Goal: Task Accomplishment & Management: Manage account settings

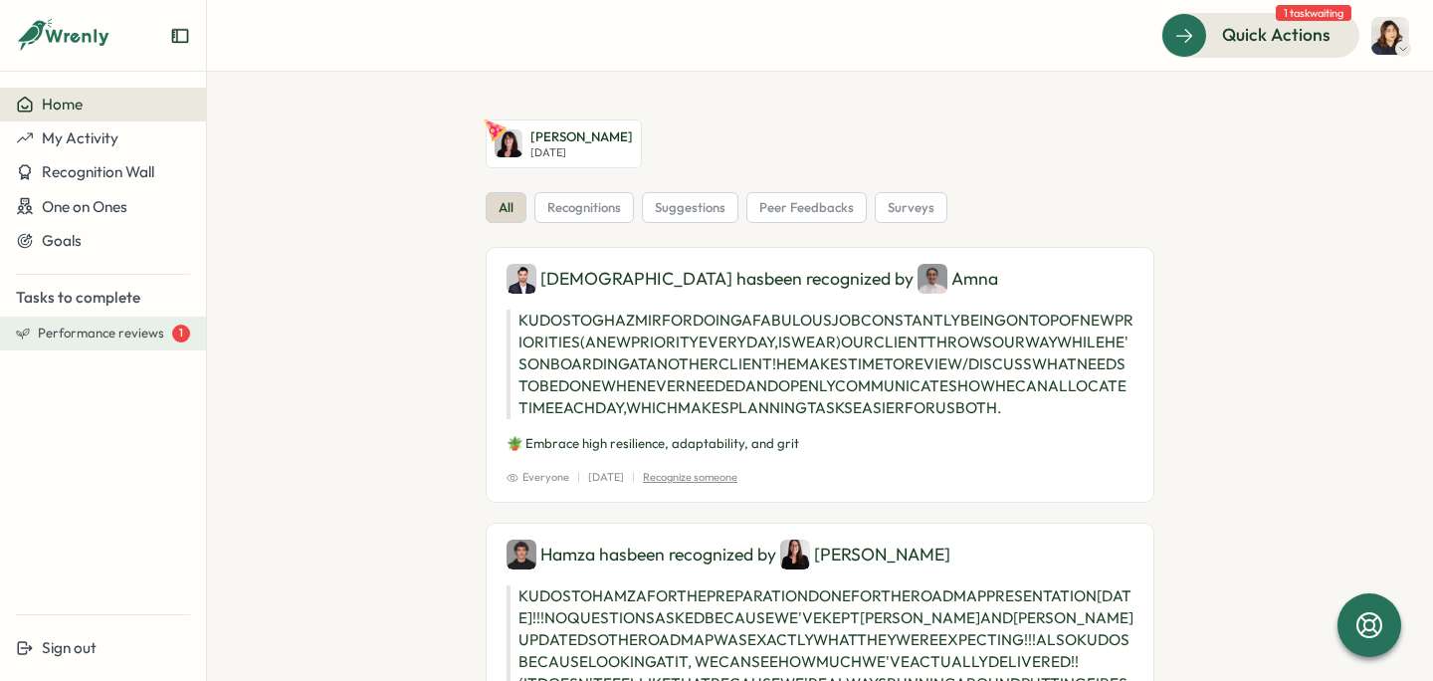
click at [97, 327] on span "Performance reviews" at bounding box center [101, 334] width 126 height 18
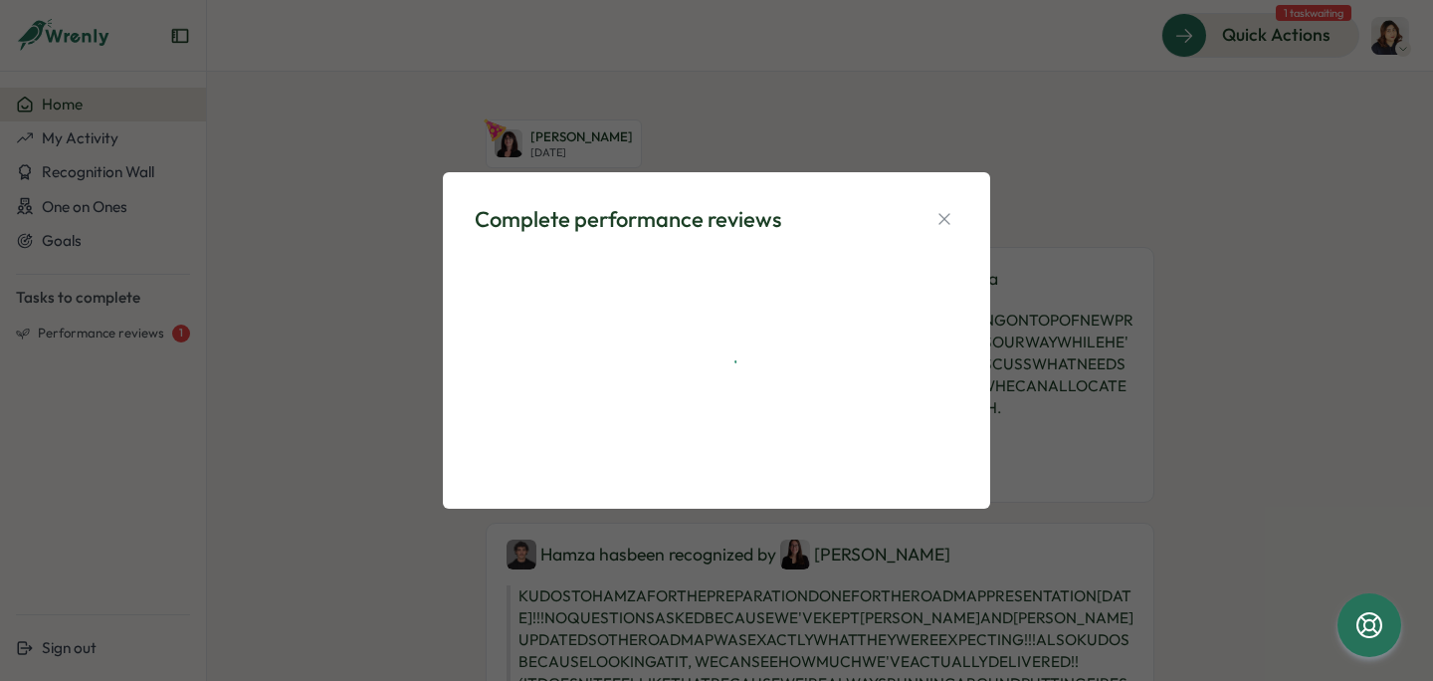
click at [468, 176] on div "Complete performance reviews" at bounding box center [716, 340] width 547 height 337
click at [938, 215] on div "Complete performance reviews" at bounding box center [716, 340] width 1433 height 681
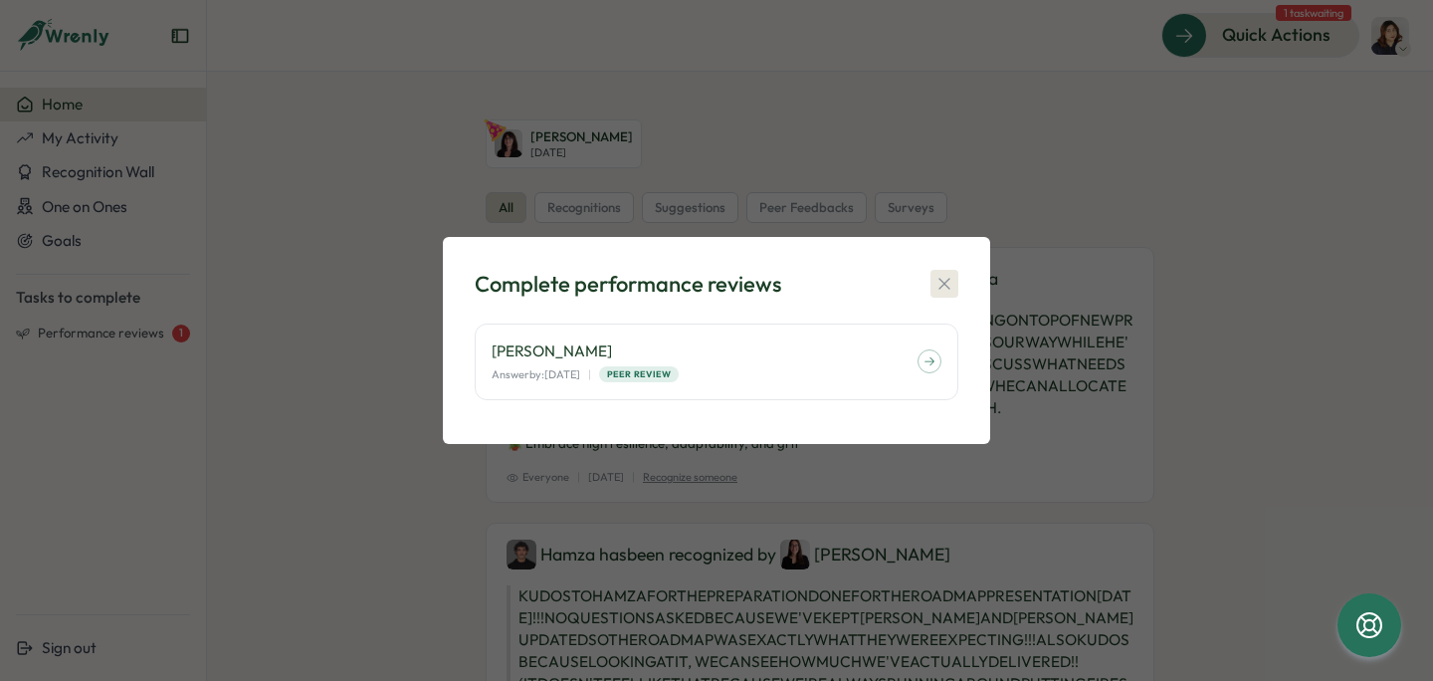
click at [945, 283] on icon "button" at bounding box center [944, 284] width 11 height 11
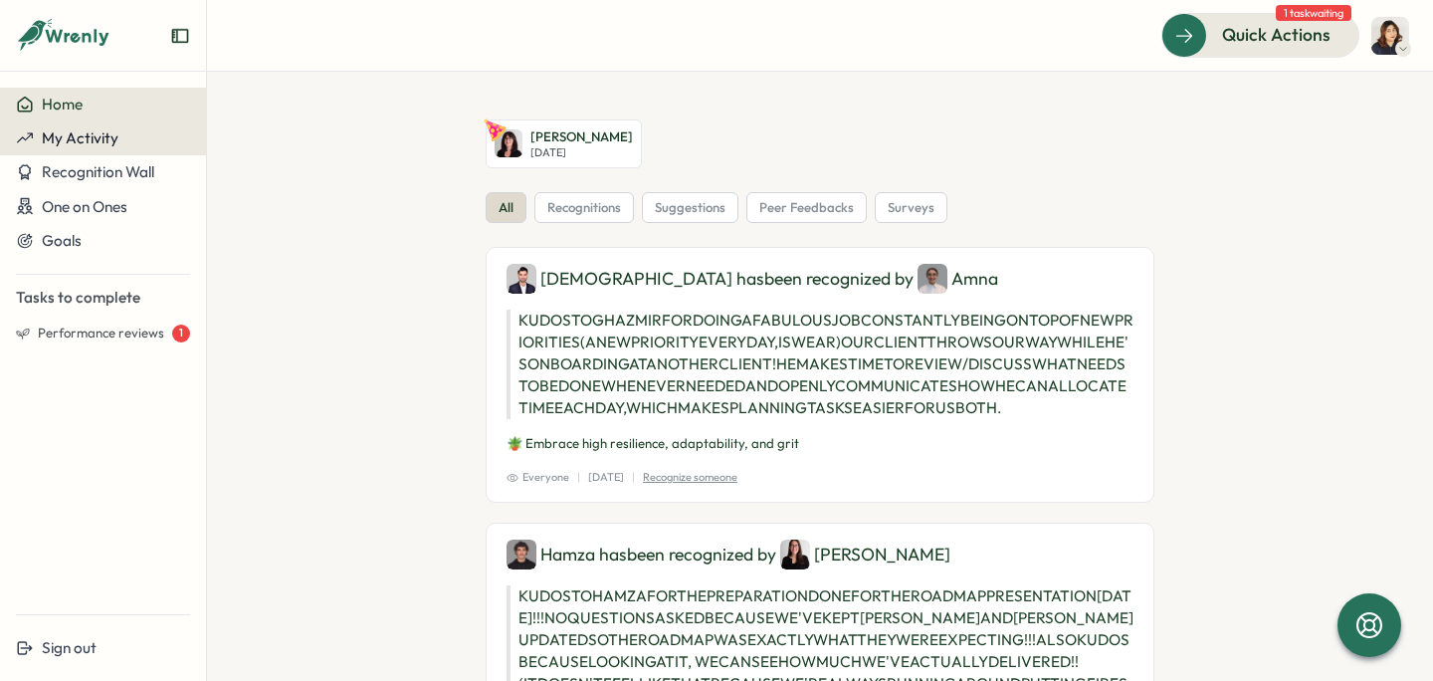
click at [82, 139] on span "My Activity" at bounding box center [80, 137] width 77 height 19
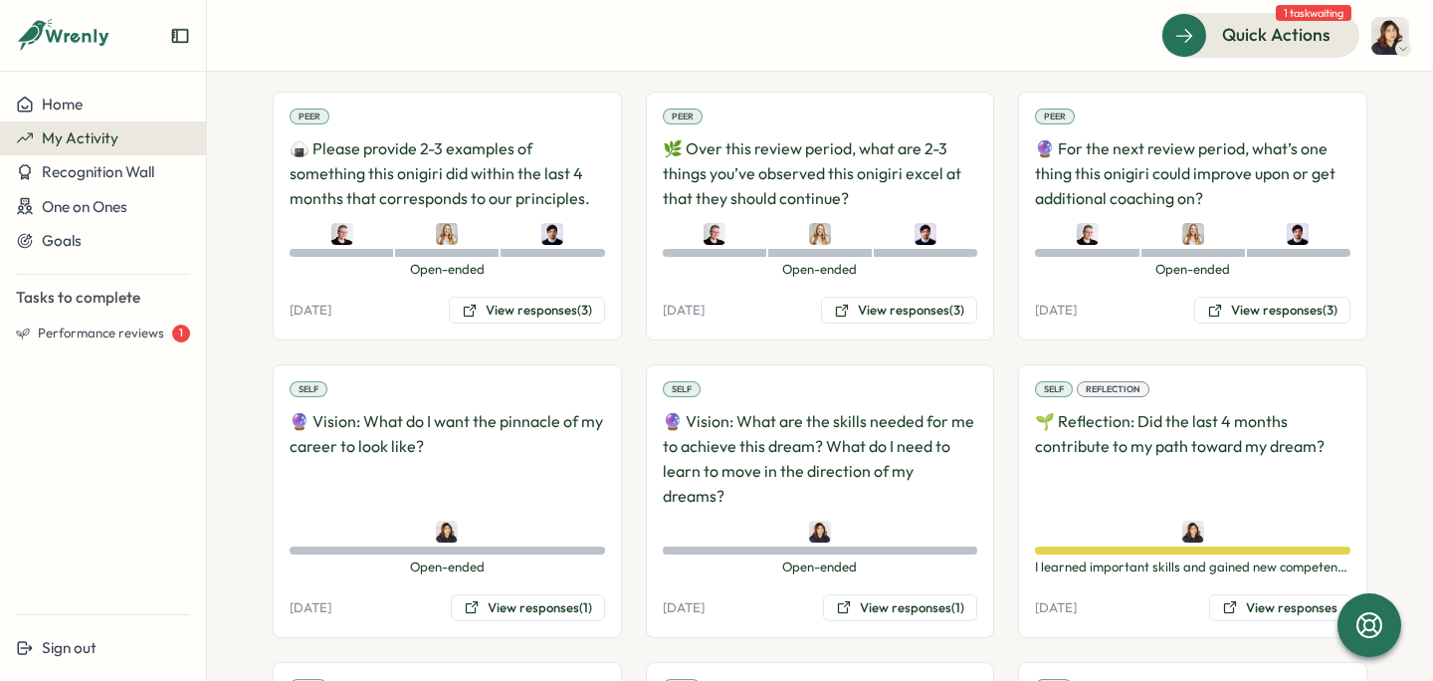
scroll to position [420, 0]
click at [1274, 310] on button "View responses (3)" at bounding box center [1273, 309] width 156 height 28
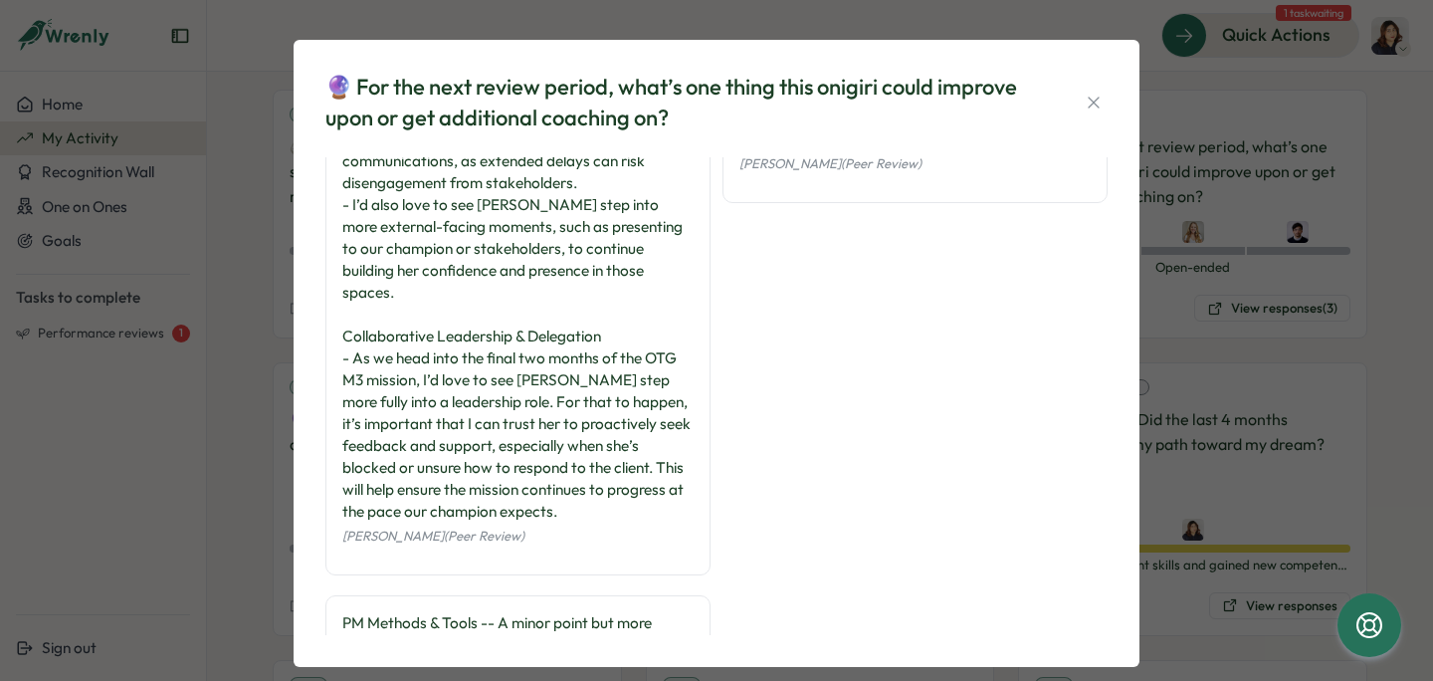
scroll to position [135, 0]
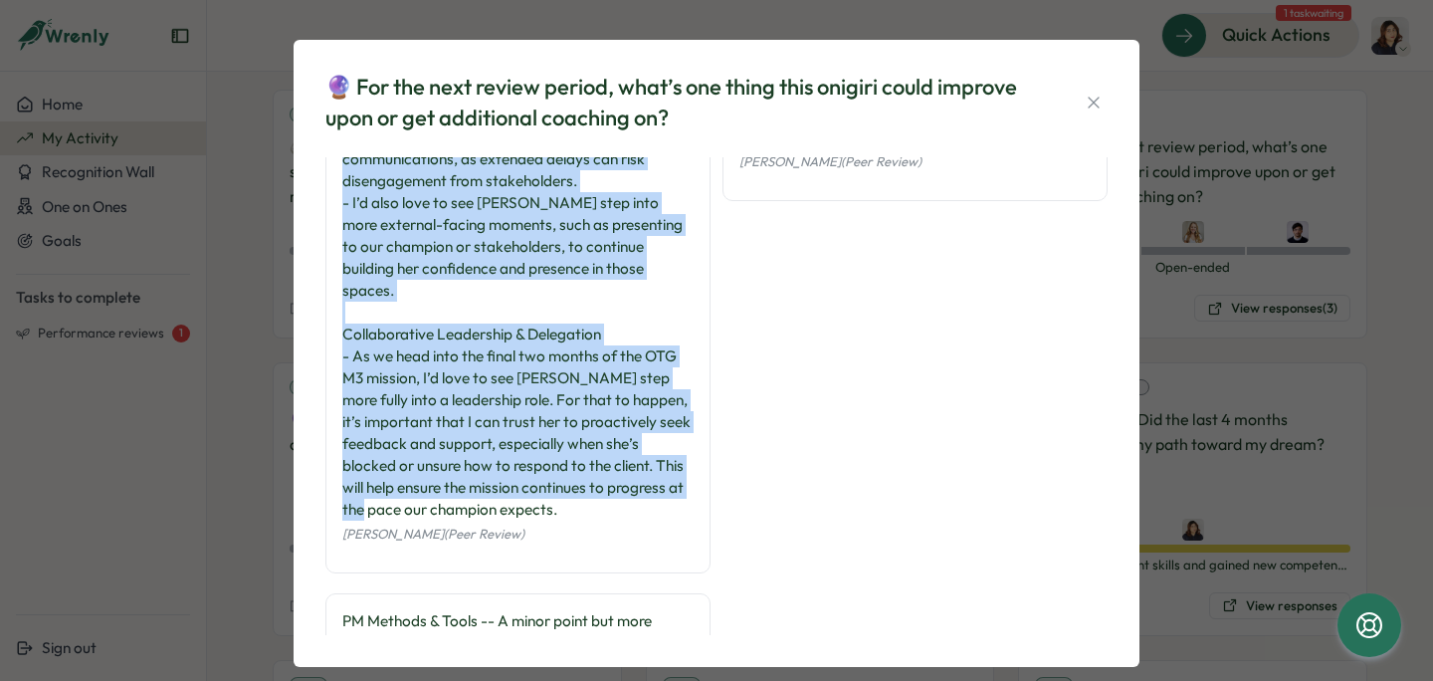
drag, startPoint x: 333, startPoint y: 180, endPoint x: 555, endPoint y: 482, distance: 374.5
click at [555, 482] on div "Communication and Influencing People. - Building confidence in external communi…" at bounding box center [518, 298] width 385 height 552
copy div "Communication and Influencing People. - Building confidence in external communi…"
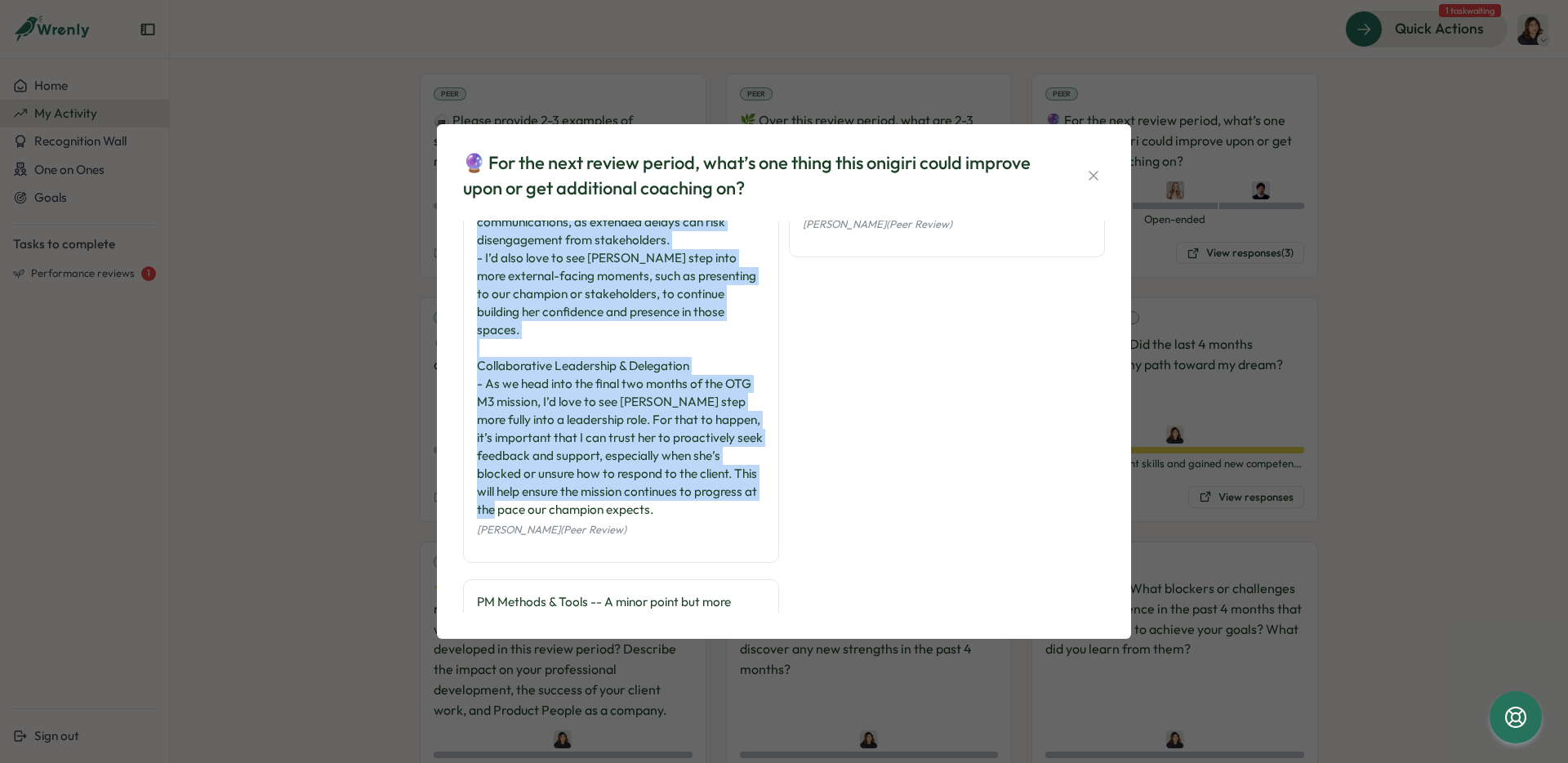
click at [549, 393] on div "Communication and Influencing People. - Building confidence in external communi…" at bounding box center [620, 321] width 288 height 395
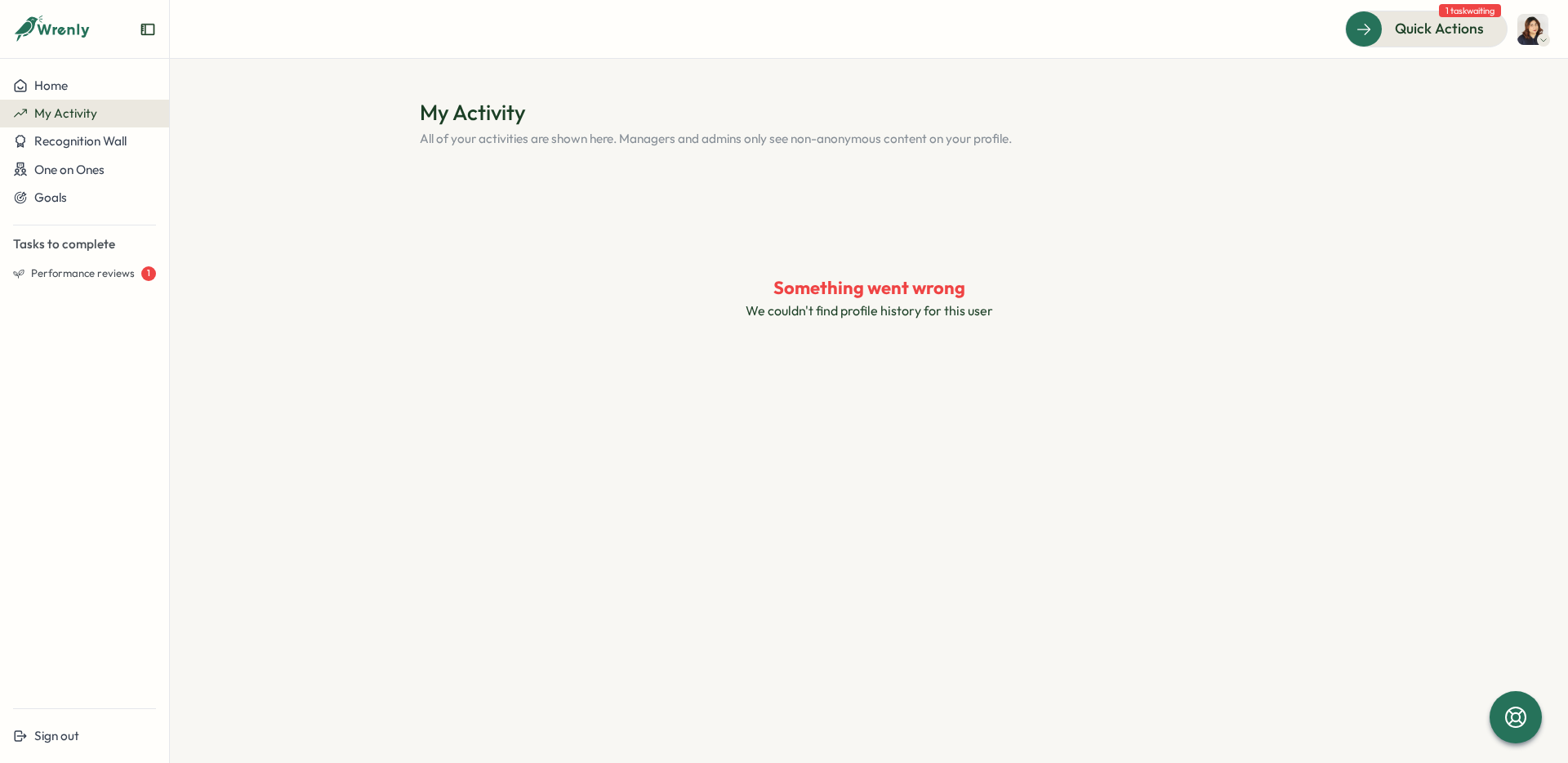
scroll to position [0, 0]
click at [99, 121] on button "My Activity" at bounding box center [85, 113] width 169 height 28
click at [76, 143] on span "Recognition Wall" at bounding box center [80, 140] width 92 height 16
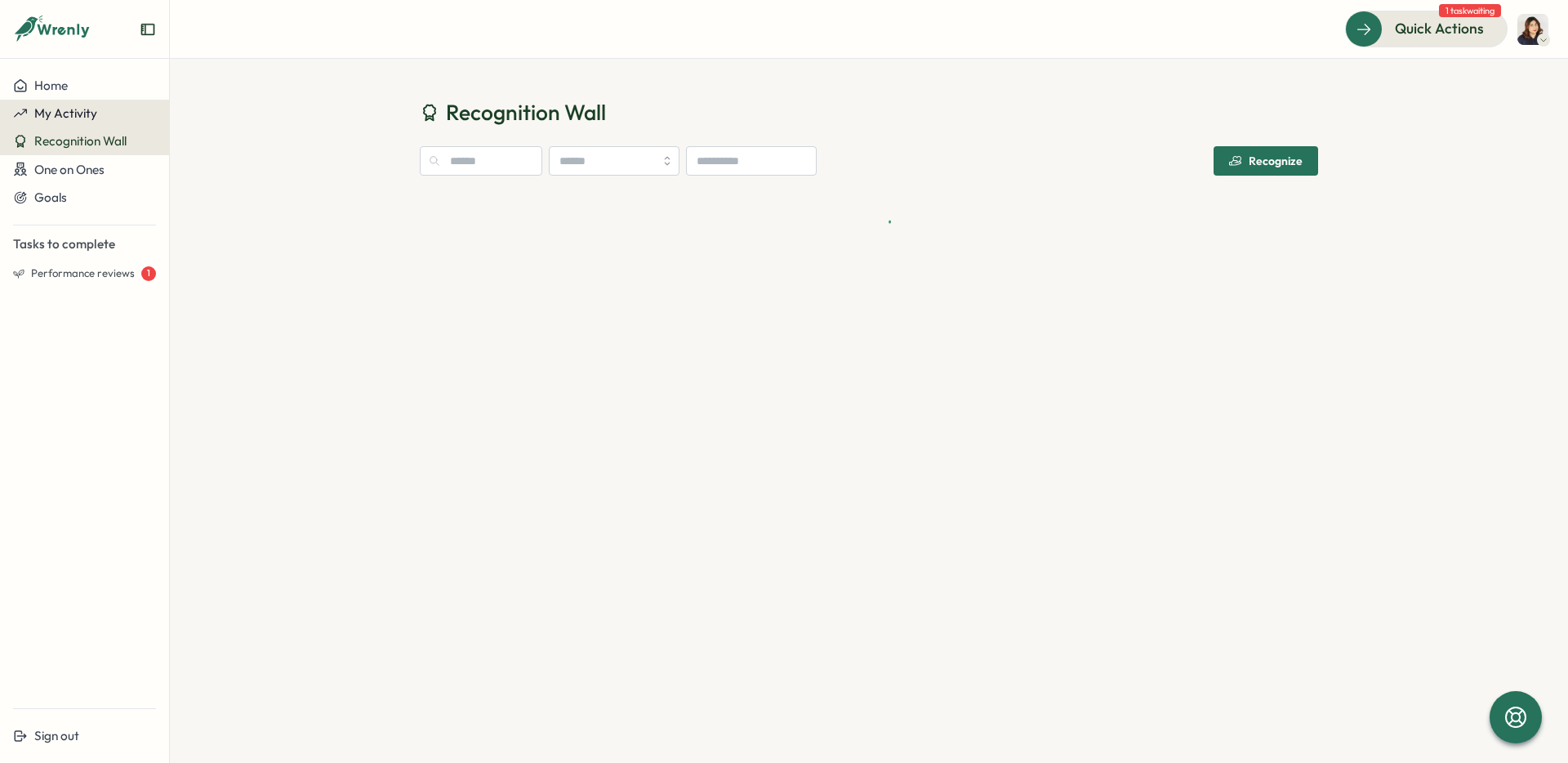
click at [67, 120] on span "My Activity" at bounding box center [66, 112] width 63 height 16
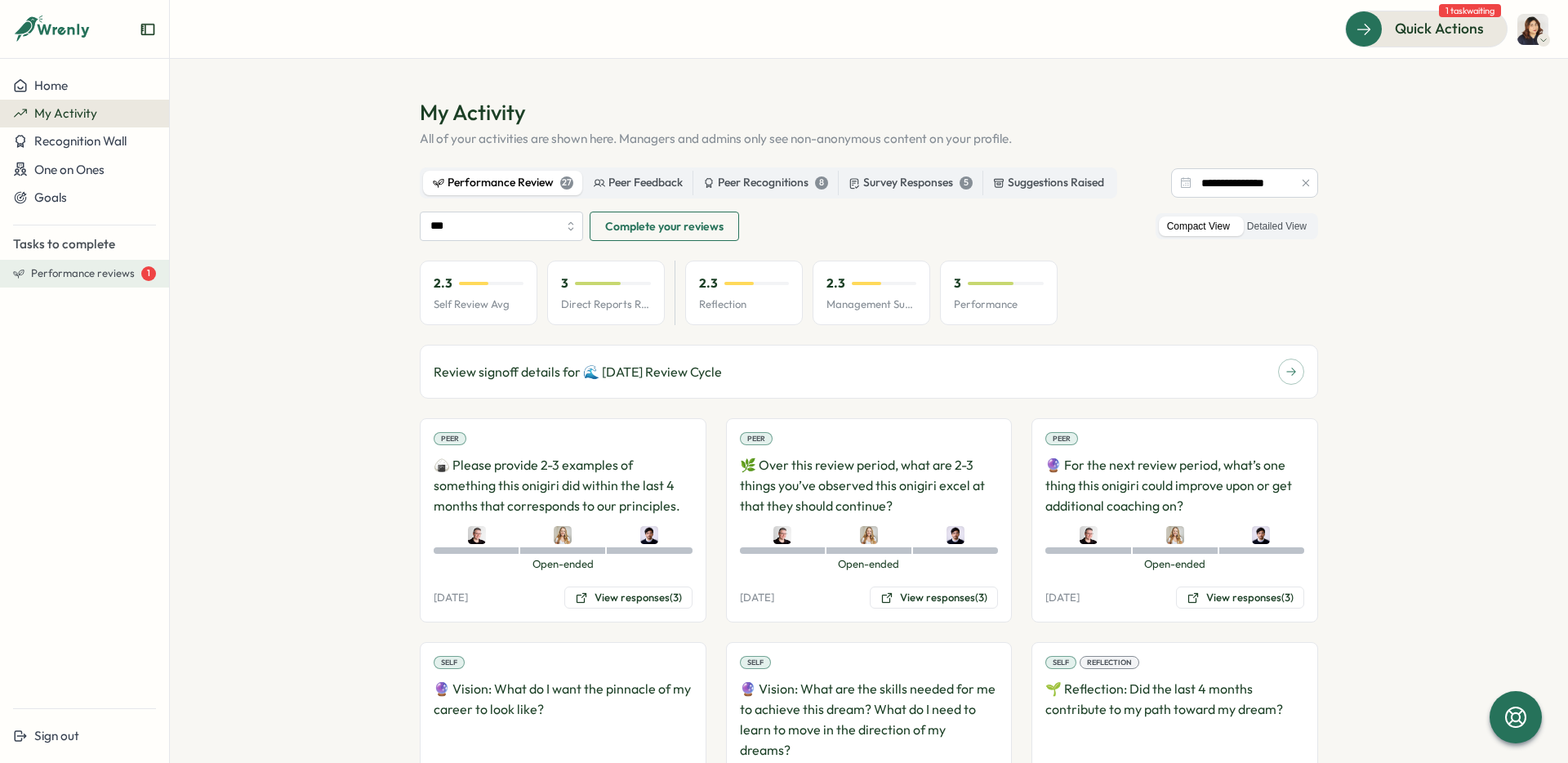
click at [76, 279] on span "Performance reviews" at bounding box center [83, 274] width 103 height 15
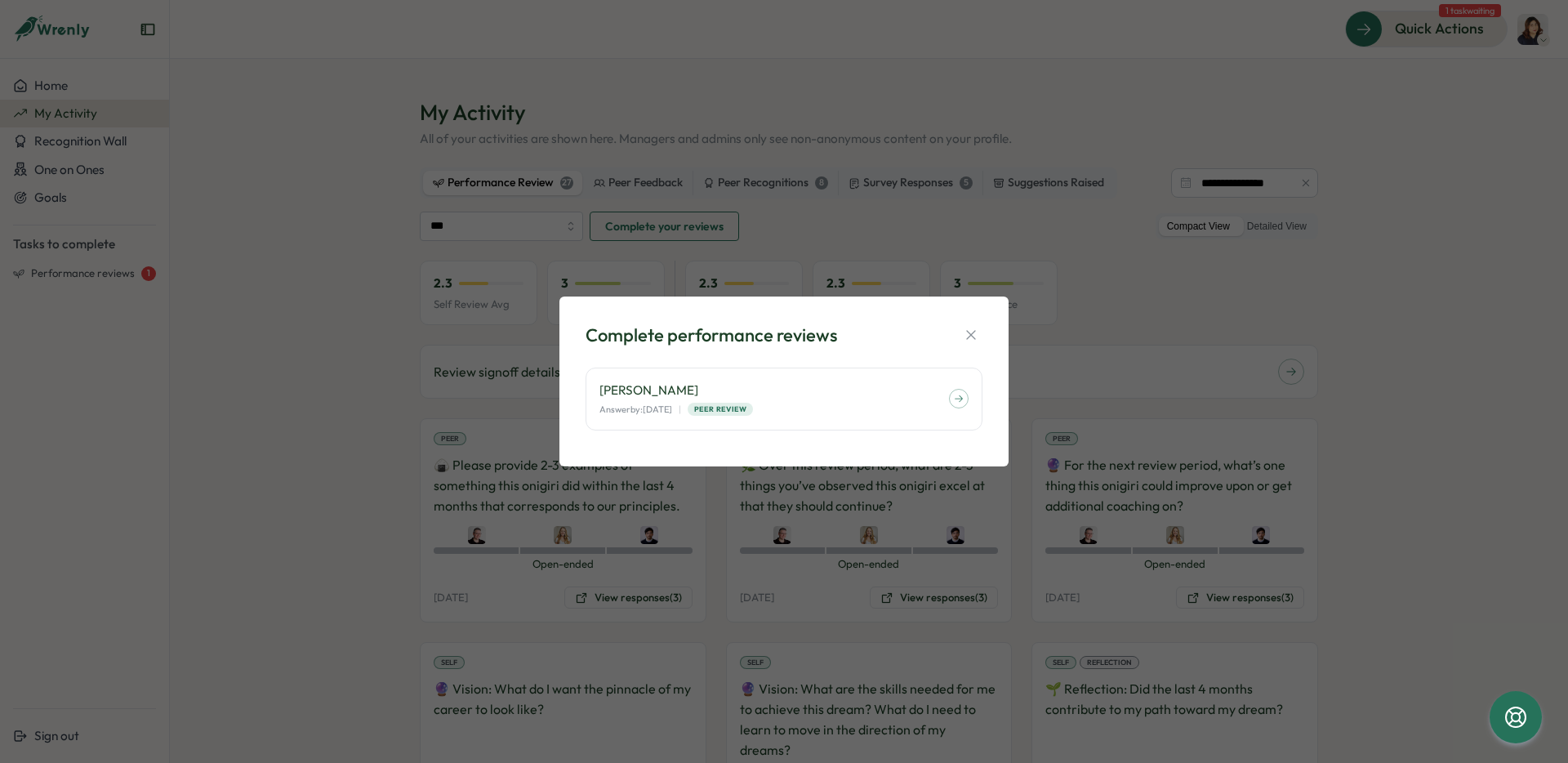
click at [1120, 339] on div "Complete performance reviews Almudena Bernardos Answer by: August 25 | Peer Rev…" at bounding box center [784, 382] width 1568 height 763
click at [967, 332] on icon "button" at bounding box center [971, 335] width 16 height 16
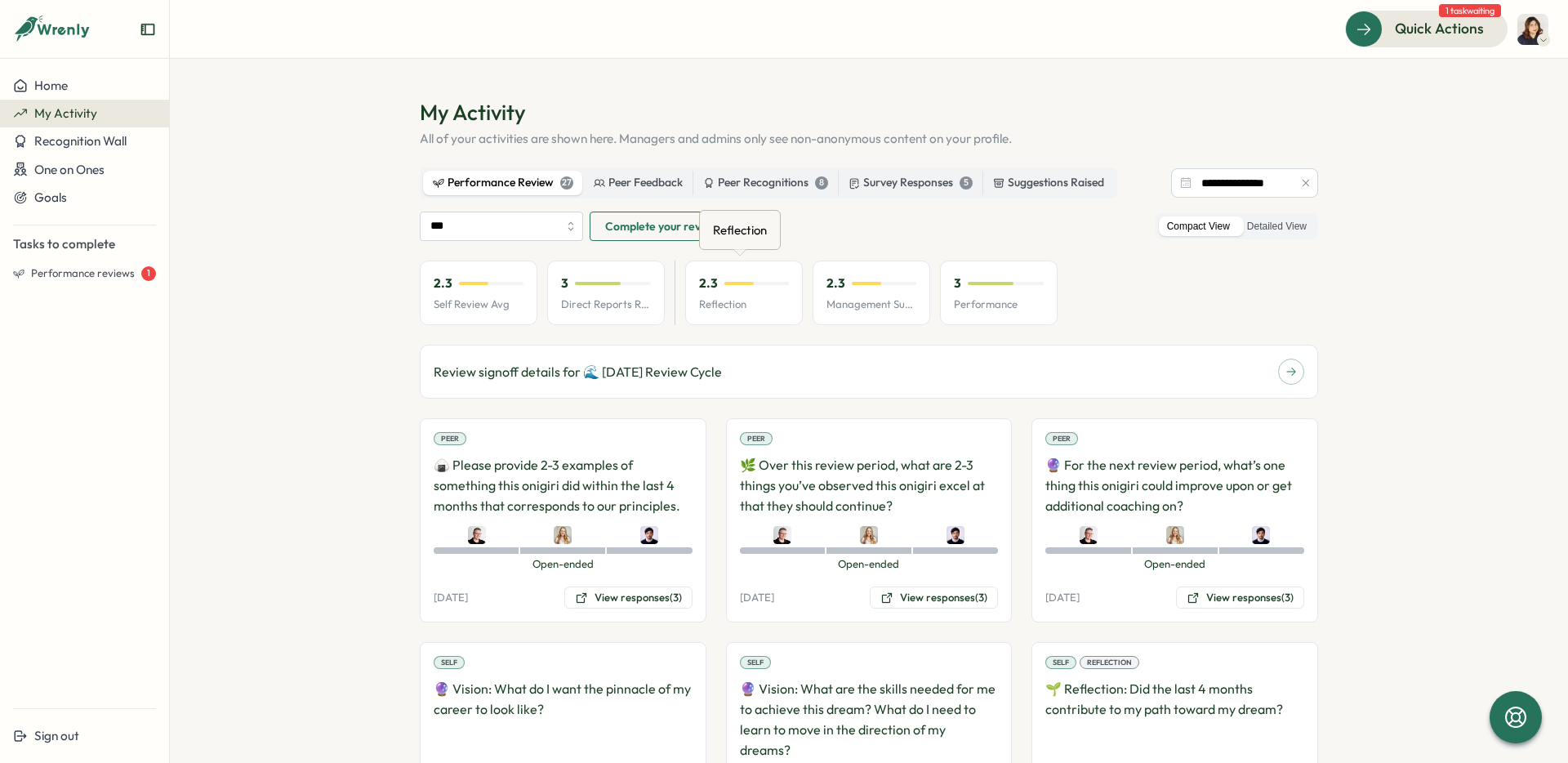
click at [747, 300] on p "Reflection" at bounding box center [743, 304] width 89 height 15
click at [557, 222] on input "***" at bounding box center [501, 226] width 163 height 30
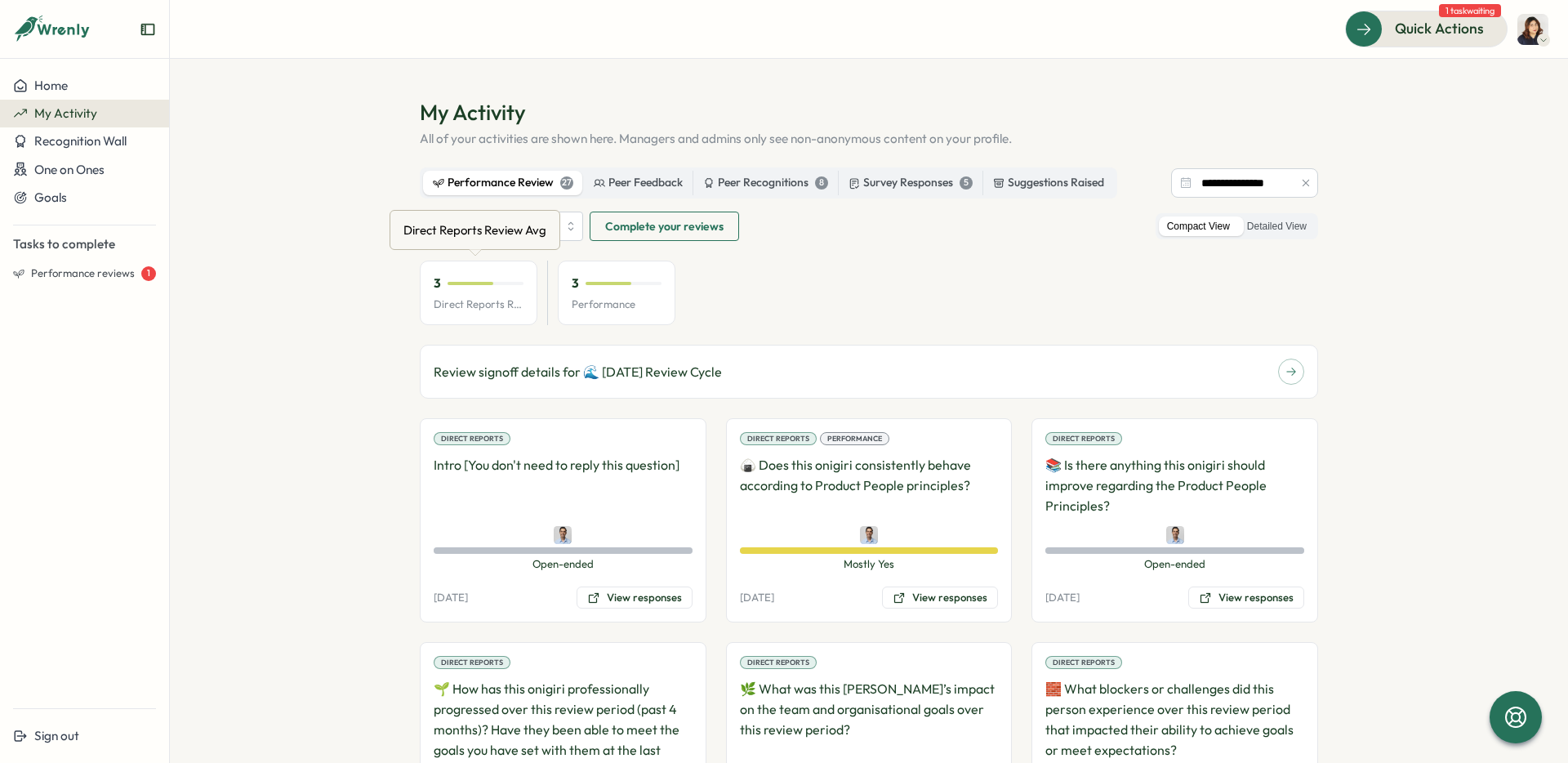
click at [529, 233] on div "Direct Reports Review Avg" at bounding box center [475, 230] width 149 height 25
click at [572, 231] on input "**********" at bounding box center [501, 226] width 163 height 30
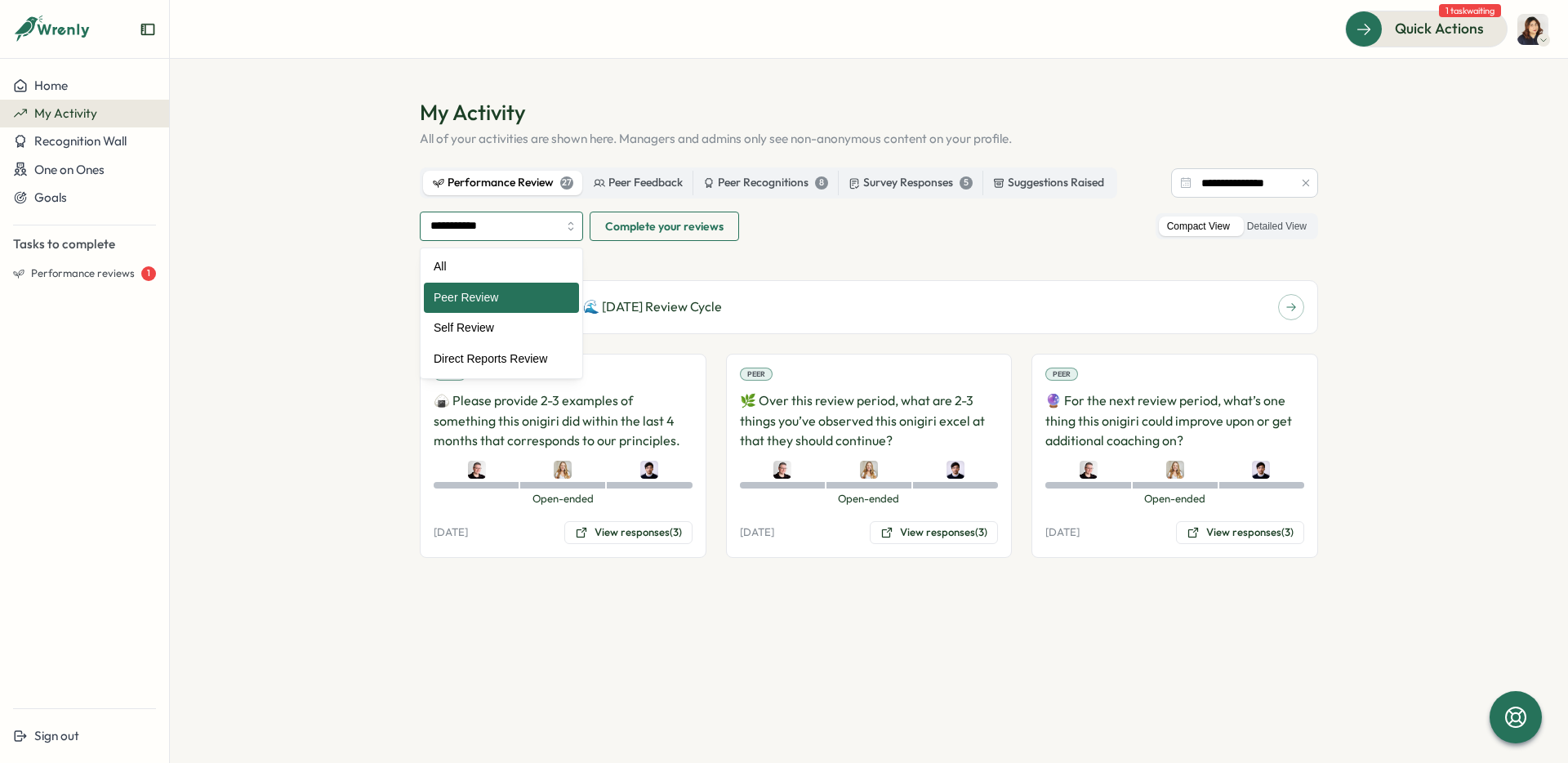
click at [562, 226] on input "**********" at bounding box center [501, 226] width 163 height 30
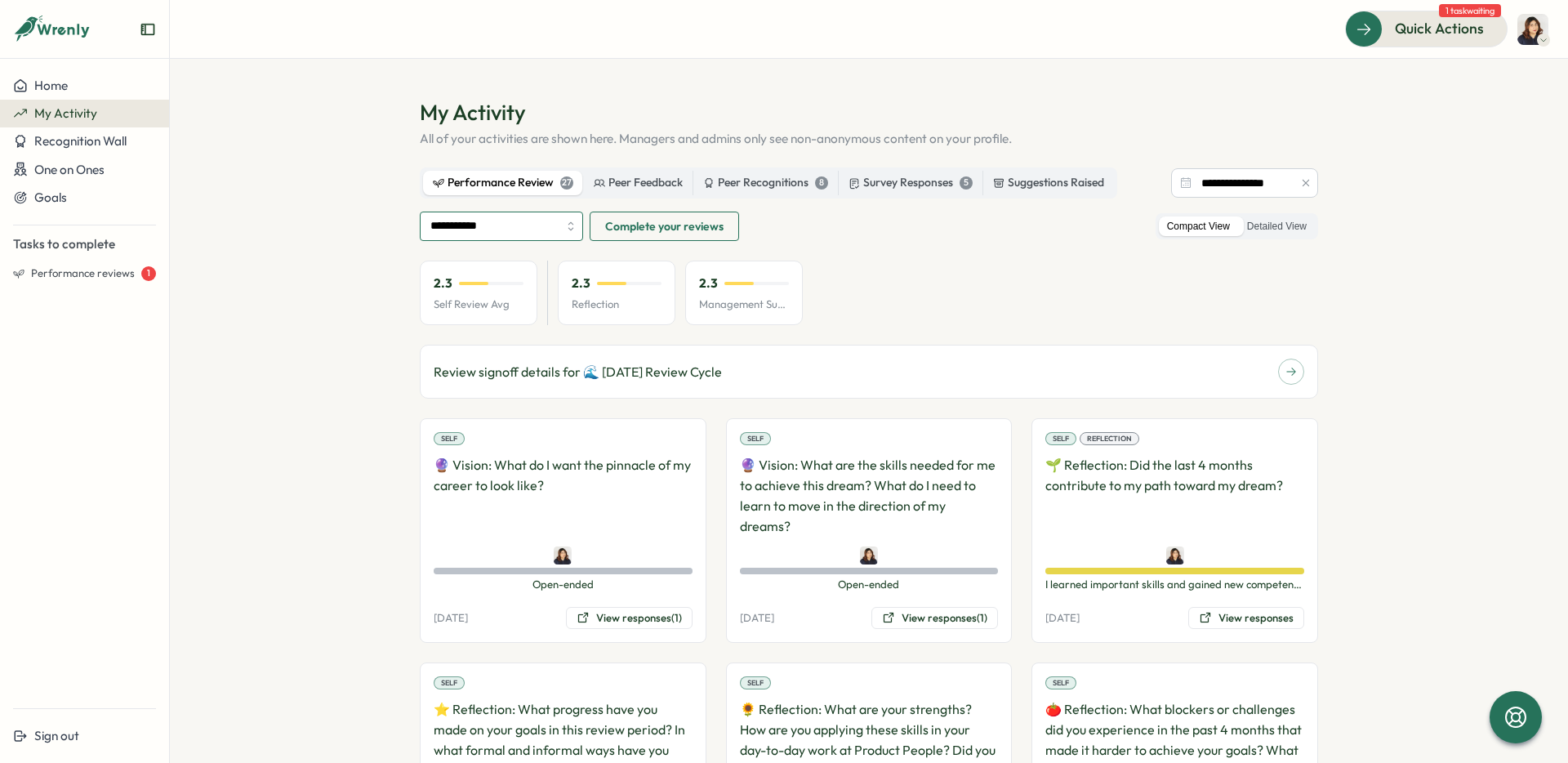
click at [555, 224] on input "**********" at bounding box center [501, 226] width 163 height 30
type input "***"
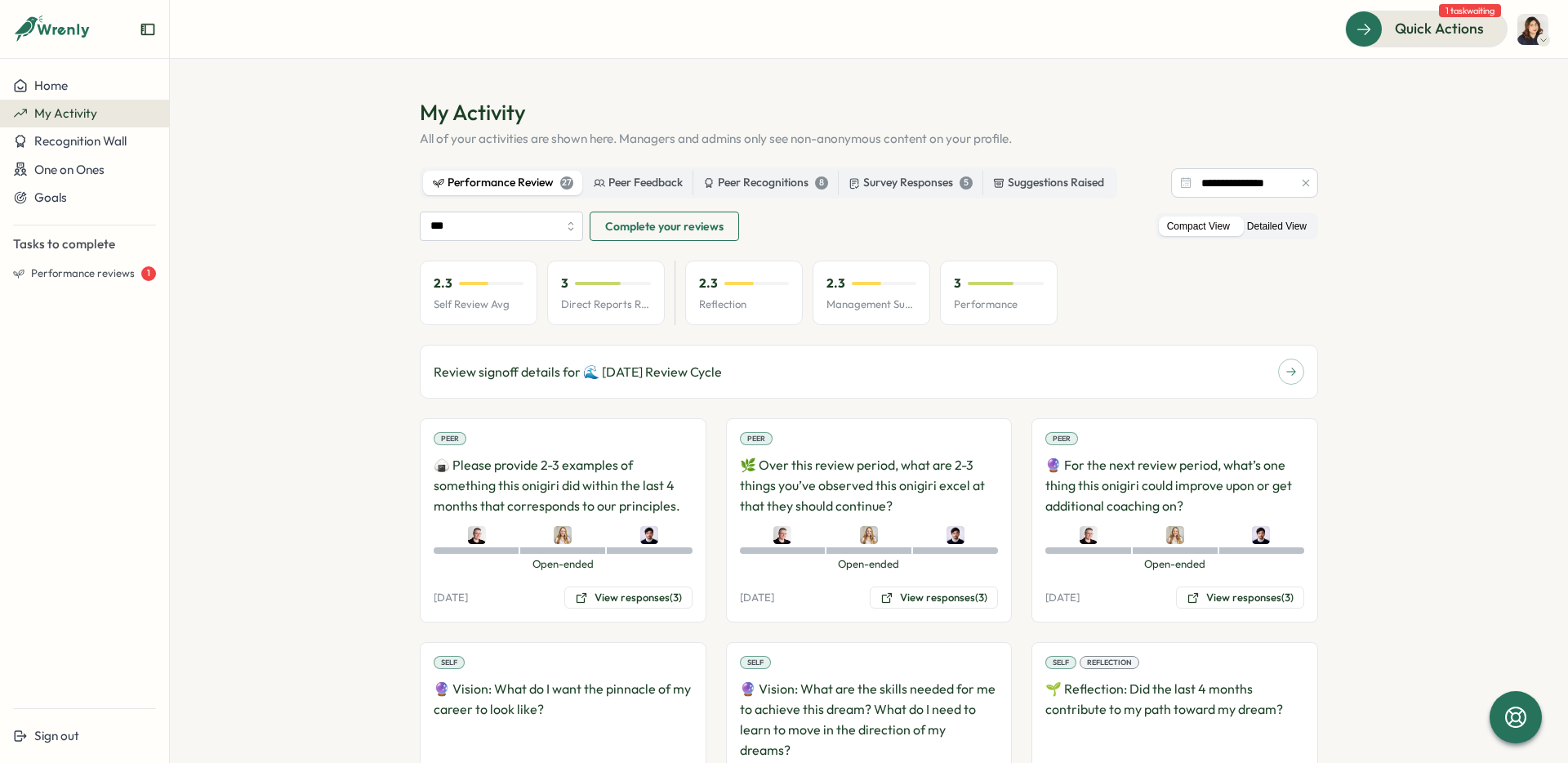
click at [1255, 223] on label "Detailed View" at bounding box center [1277, 226] width 76 height 21
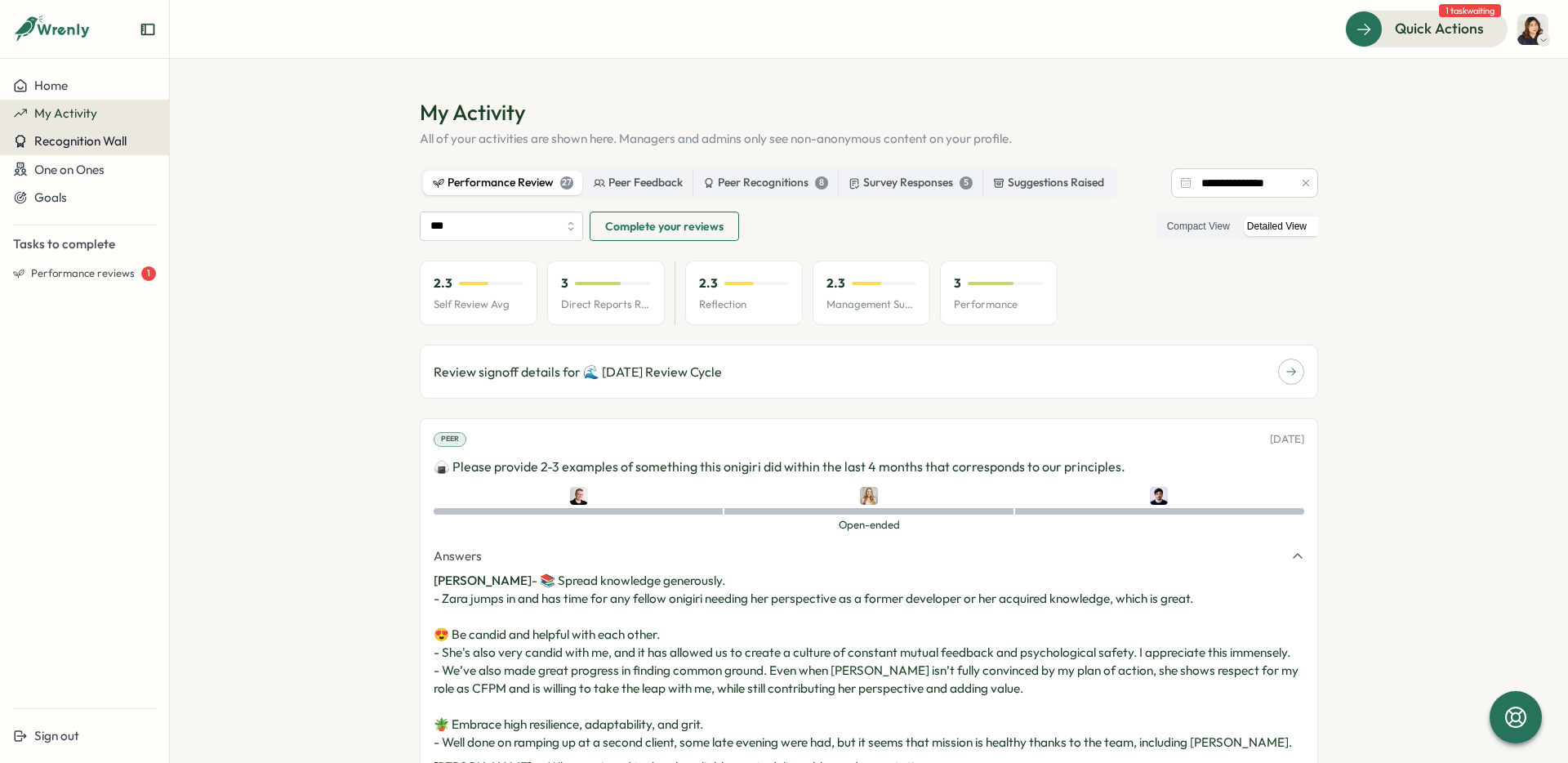
click at [92, 139] on span "Recognition Wall" at bounding box center [80, 140] width 92 height 16
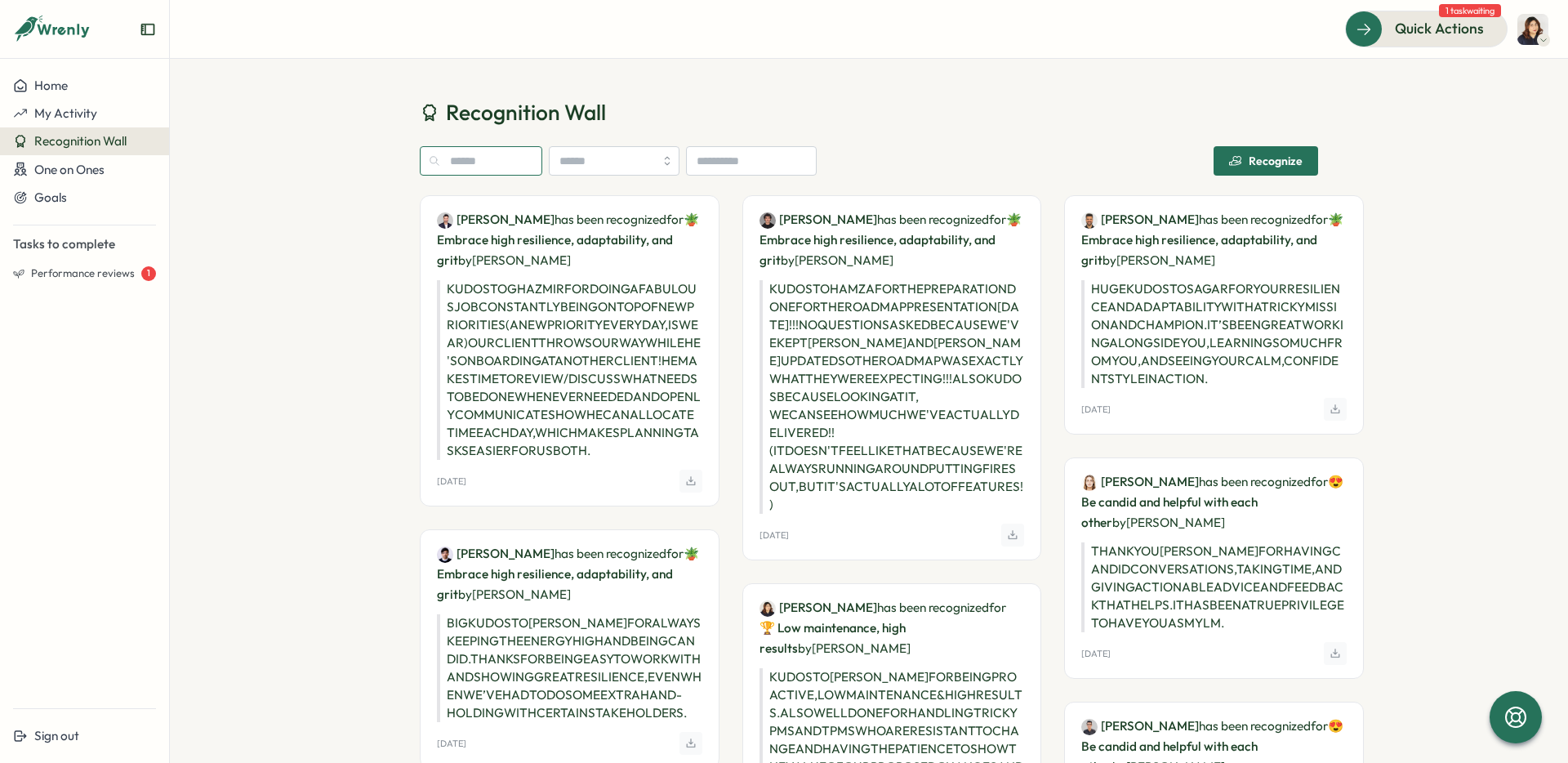
click at [494, 153] on input "text" at bounding box center [481, 161] width 122 height 30
click at [583, 148] on input "search" at bounding box center [614, 161] width 130 height 30
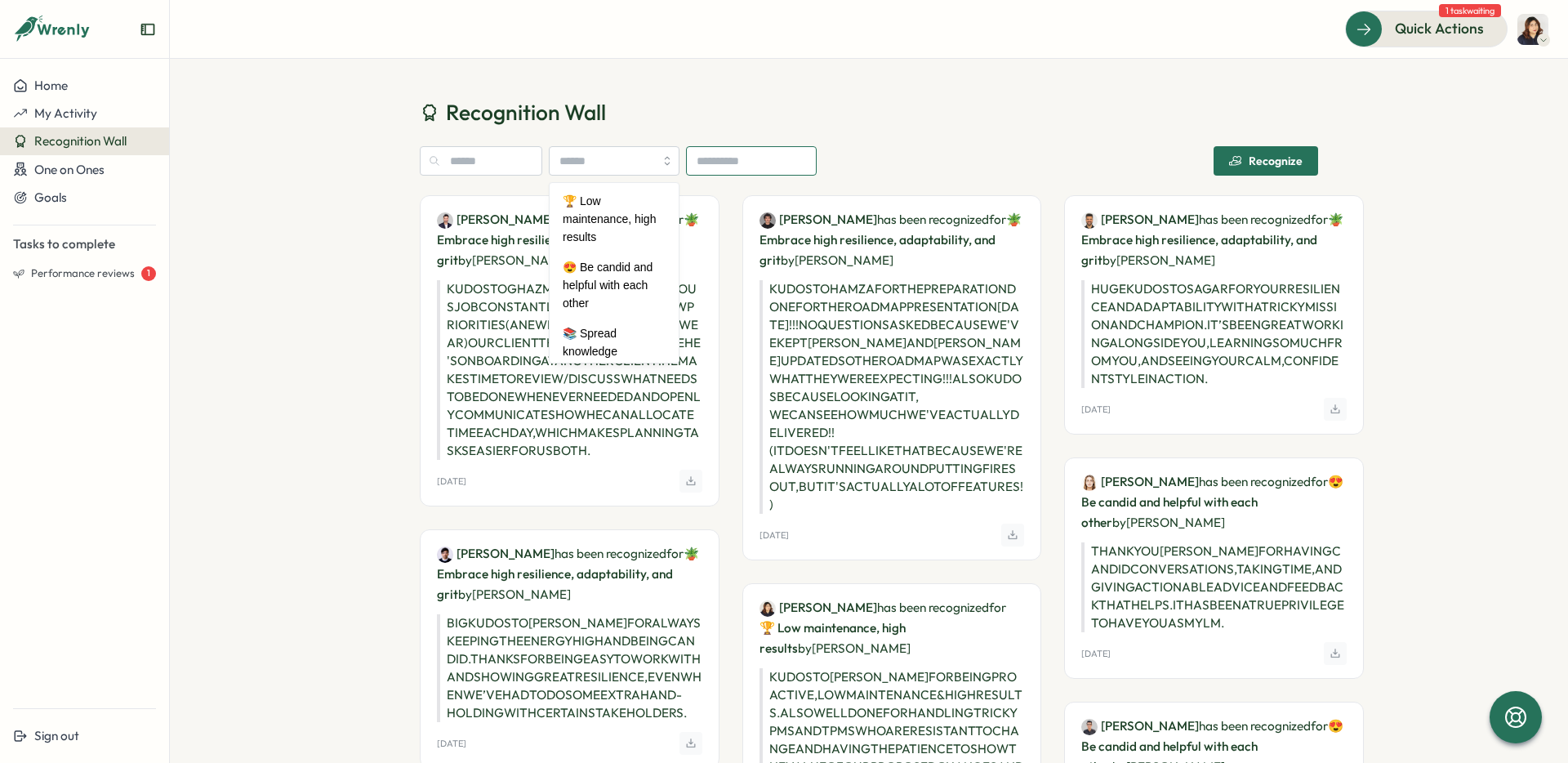
click at [714, 152] on input at bounding box center [751, 161] width 130 height 30
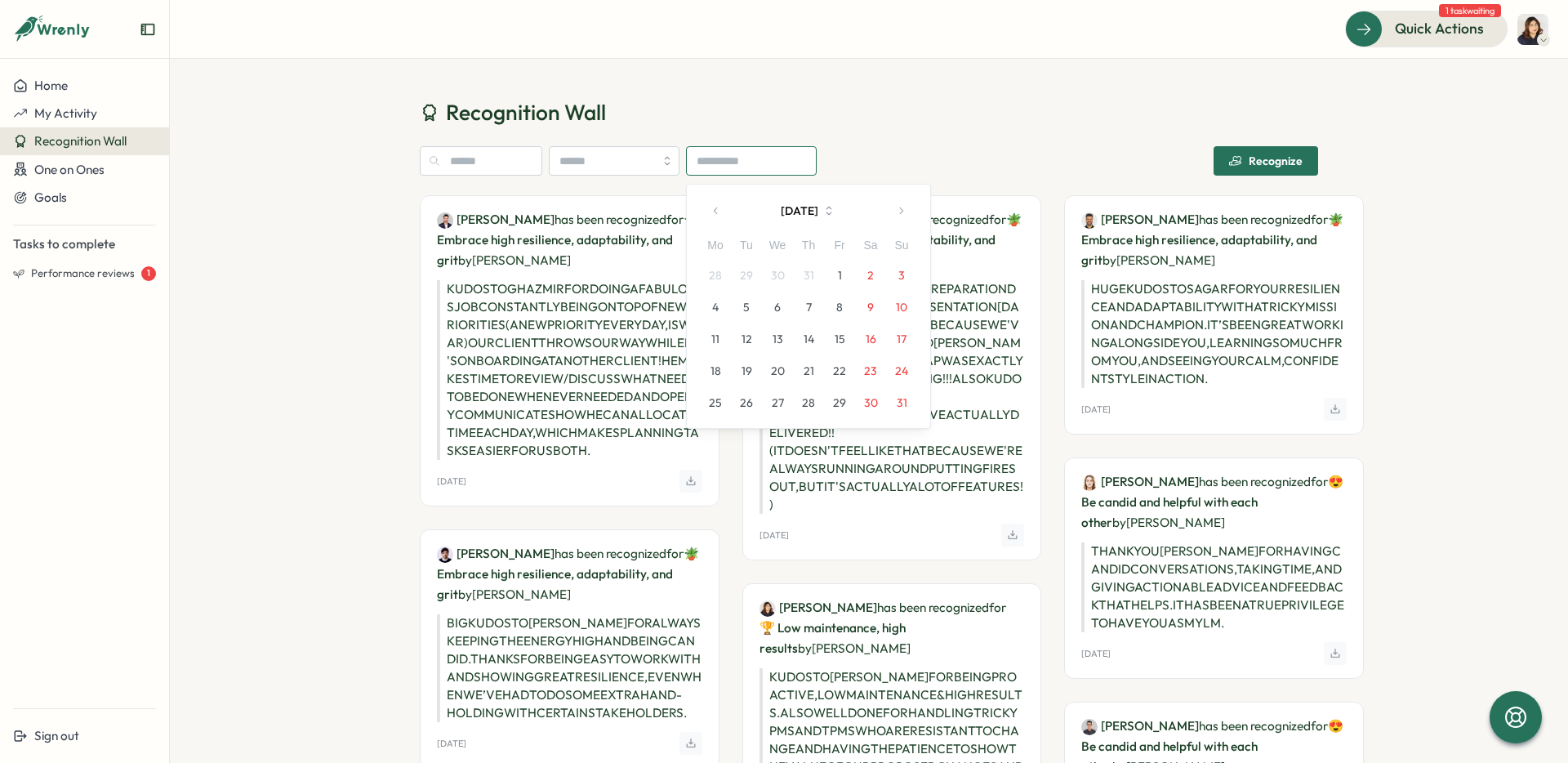
click at [714, 152] on input at bounding box center [751, 161] width 130 height 30
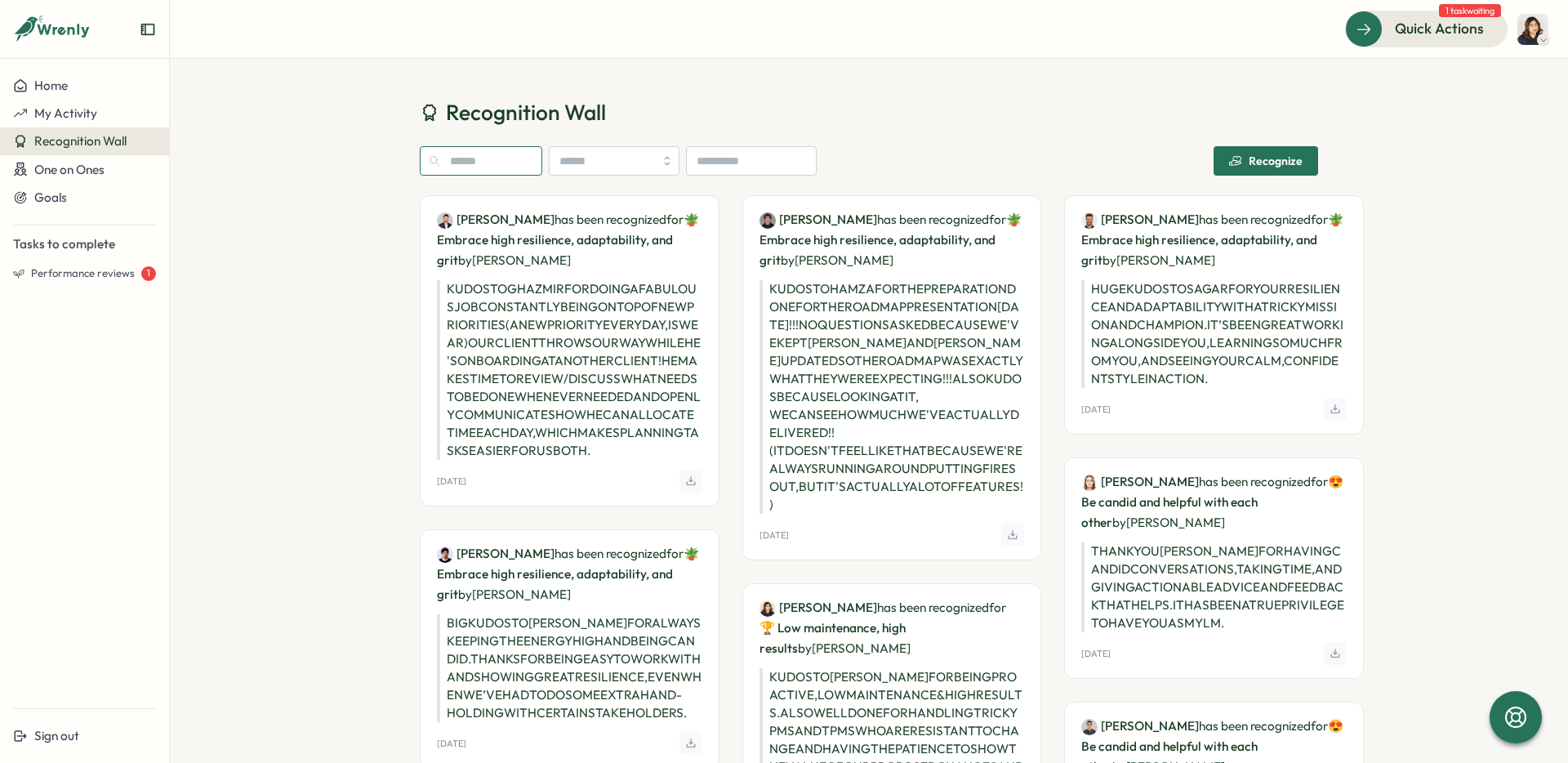
click at [486, 166] on input "text" at bounding box center [481, 161] width 122 height 30
click at [91, 109] on span "My Activity" at bounding box center [66, 112] width 63 height 16
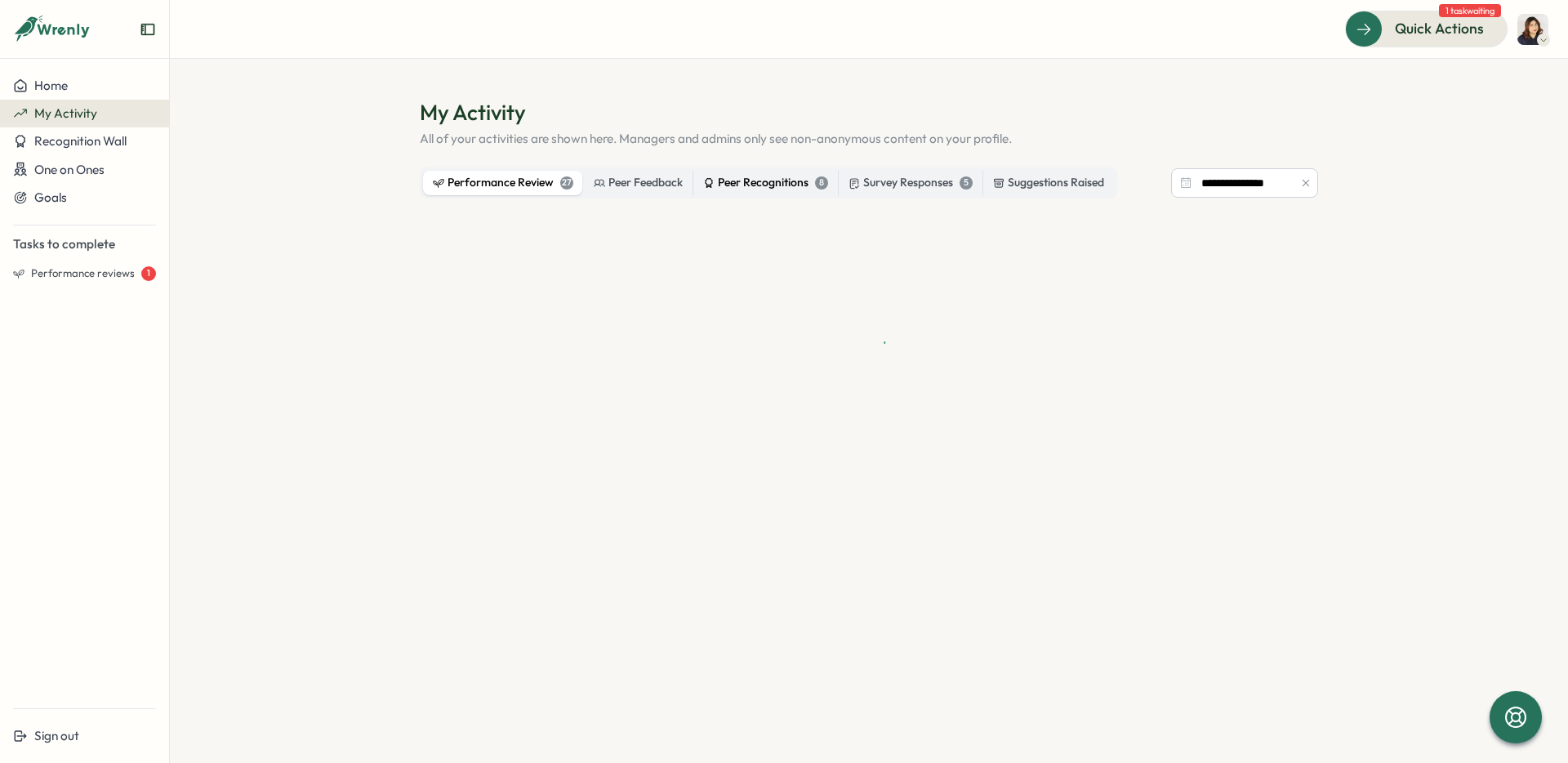
click at [780, 183] on div "Peer Recognitions 8" at bounding box center [766, 183] width 125 height 18
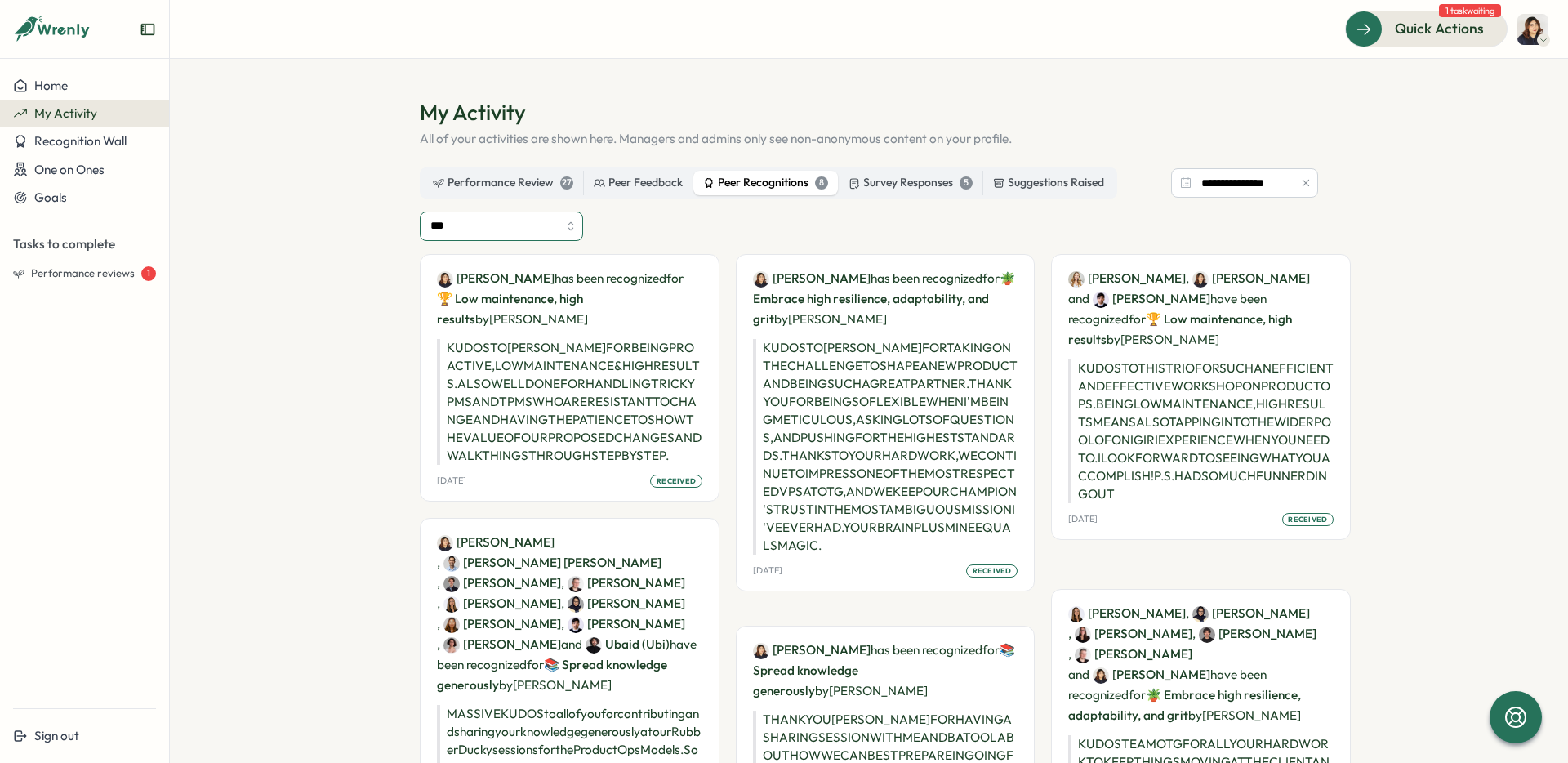
click at [544, 228] on input "***" at bounding box center [501, 226] width 163 height 30
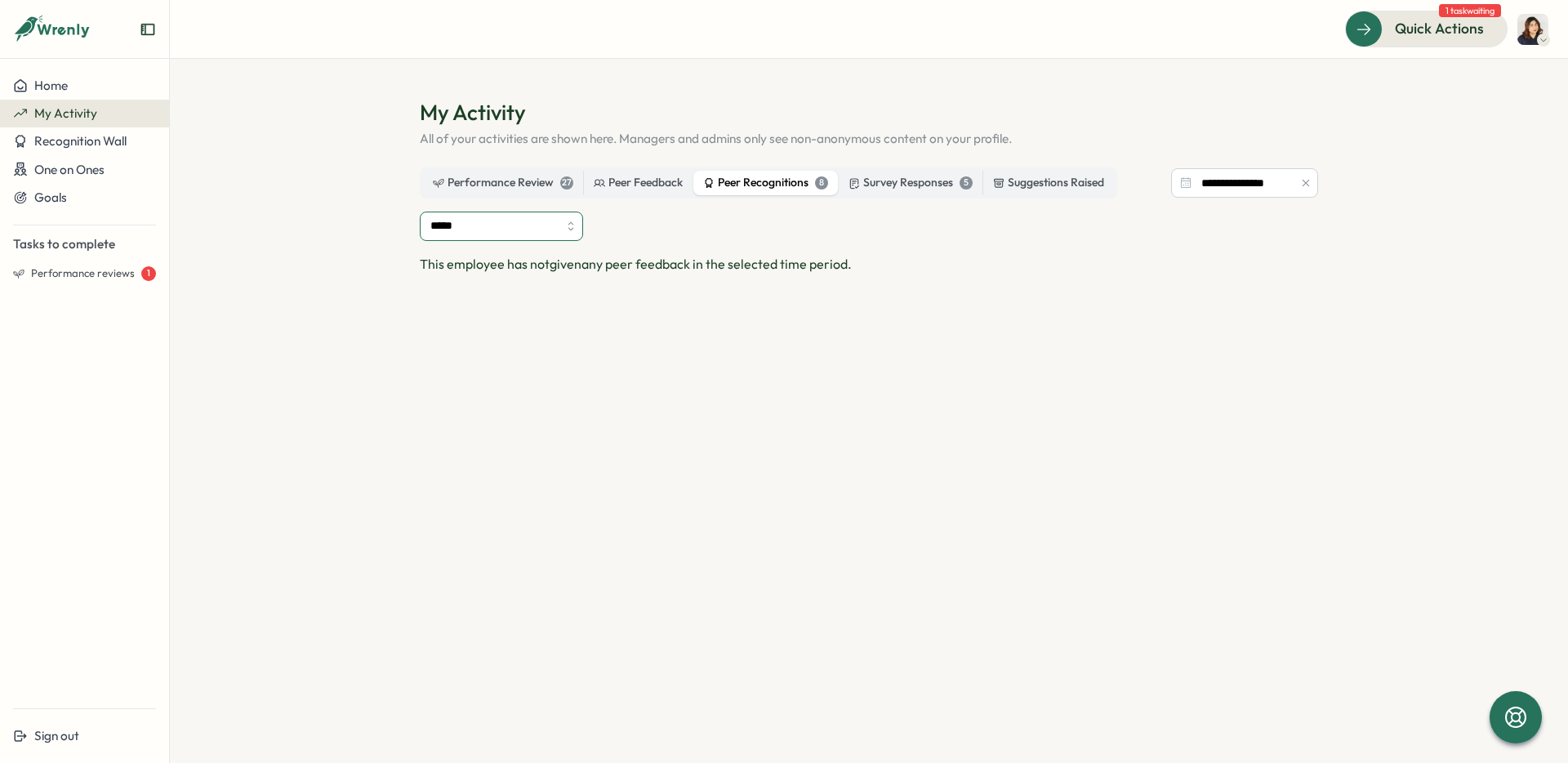
click at [494, 217] on input "*****" at bounding box center [501, 226] width 163 height 30
type input "********"
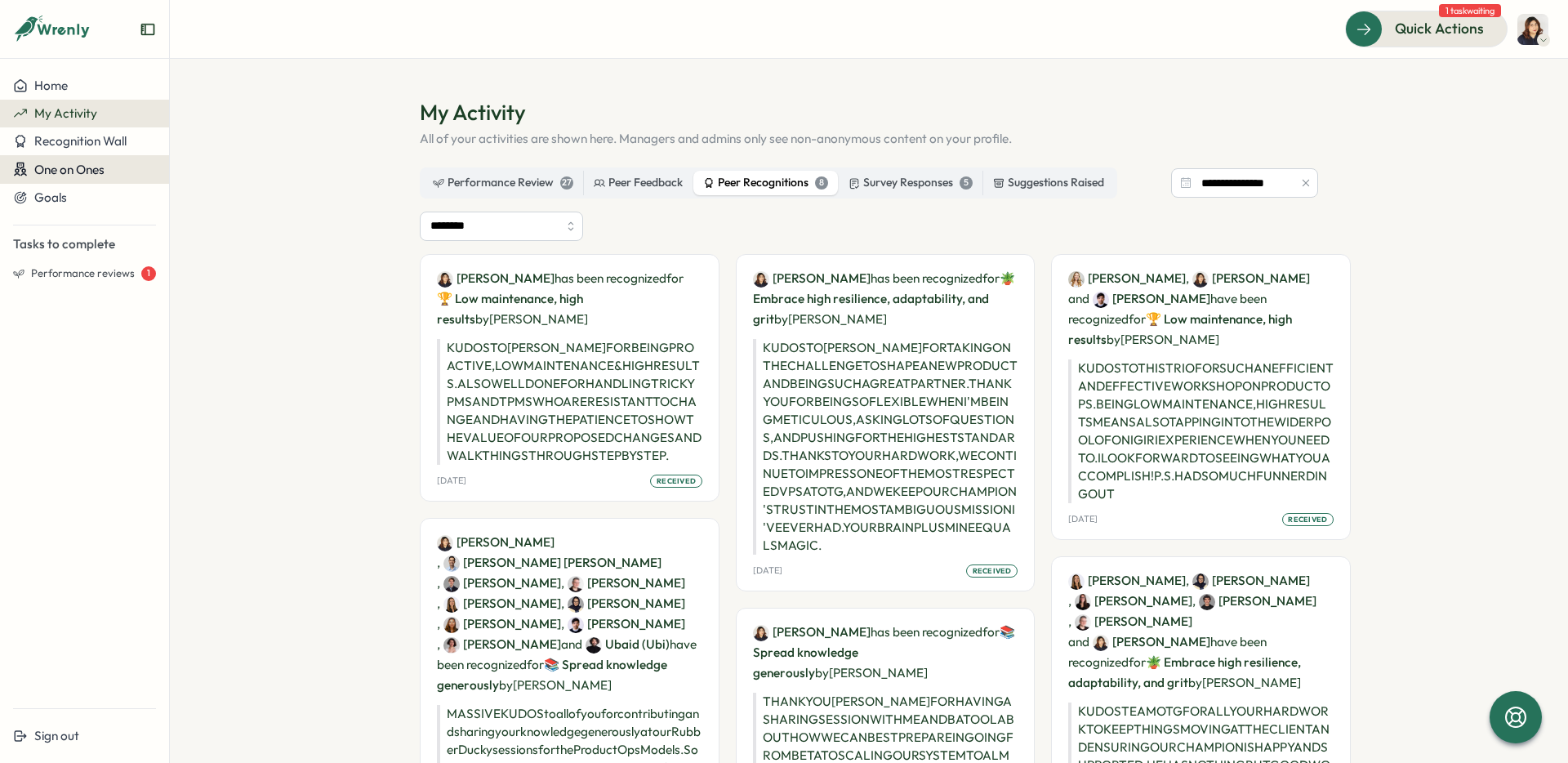
click at [88, 170] on span "One on Ones" at bounding box center [70, 169] width 71 height 16
click at [57, 203] on span "Goals" at bounding box center [51, 197] width 33 height 16
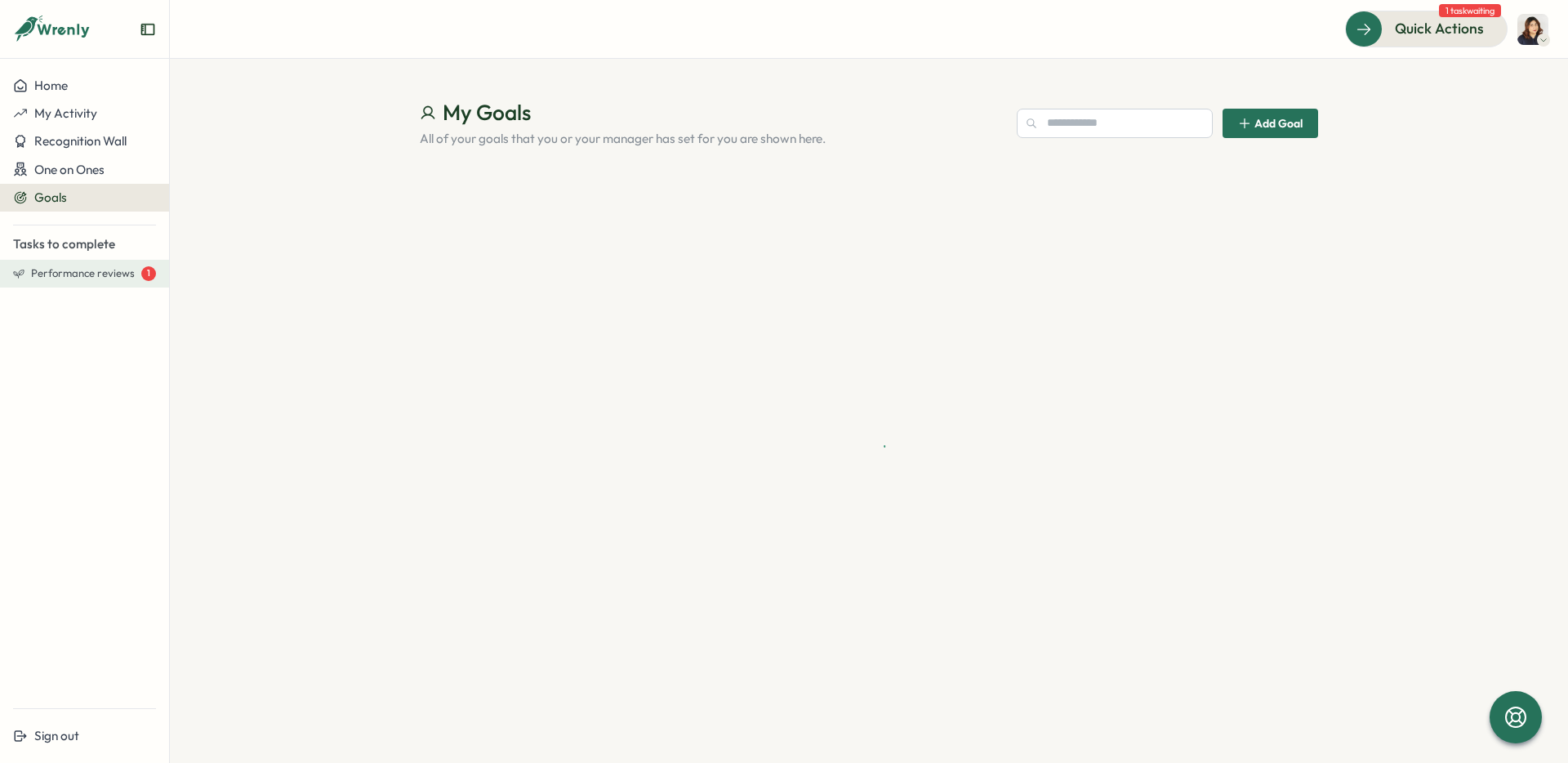
click at [57, 274] on span "Performance reviews" at bounding box center [83, 274] width 103 height 15
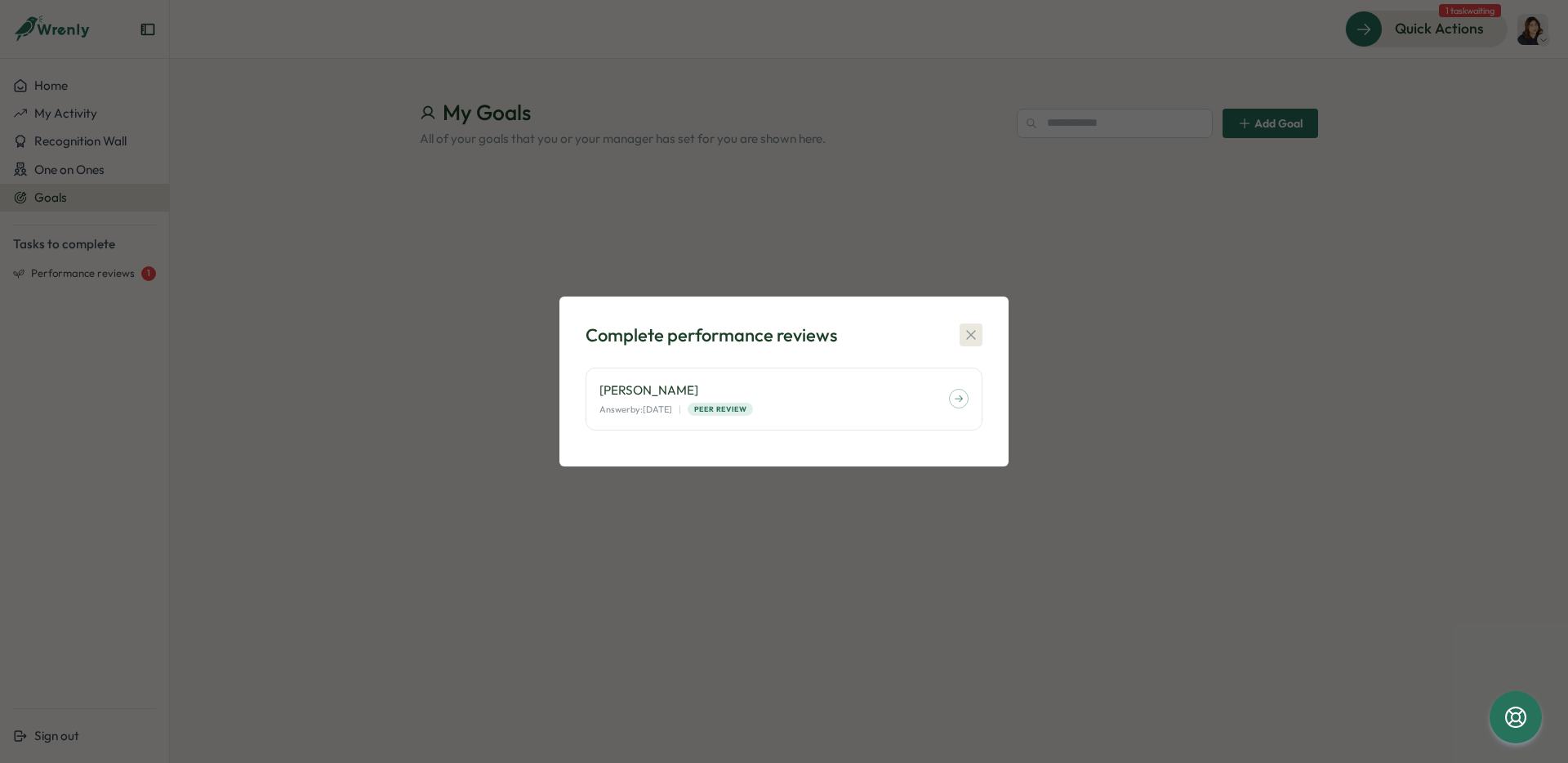
click at [963, 336] on icon "button" at bounding box center [971, 335] width 16 height 16
